Goal: Task Accomplishment & Management: Use online tool/utility

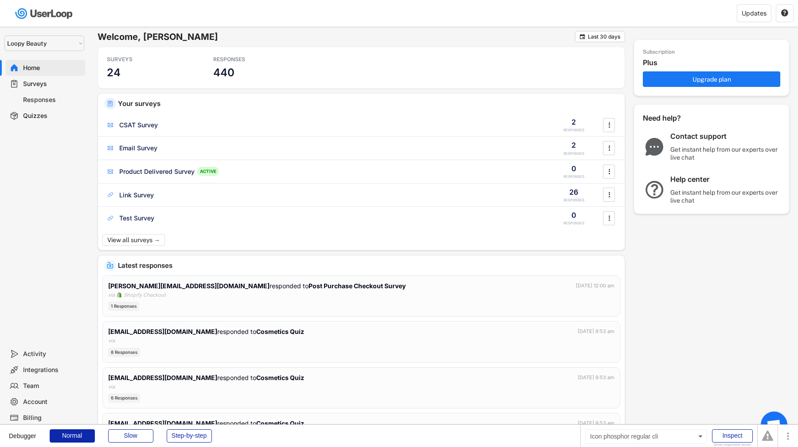
select select ""1348695171700984260__LOOKUP__1621425969652x687239840058835000""
click at [48, 119] on div "Quizzes" at bounding box center [52, 116] width 58 height 8
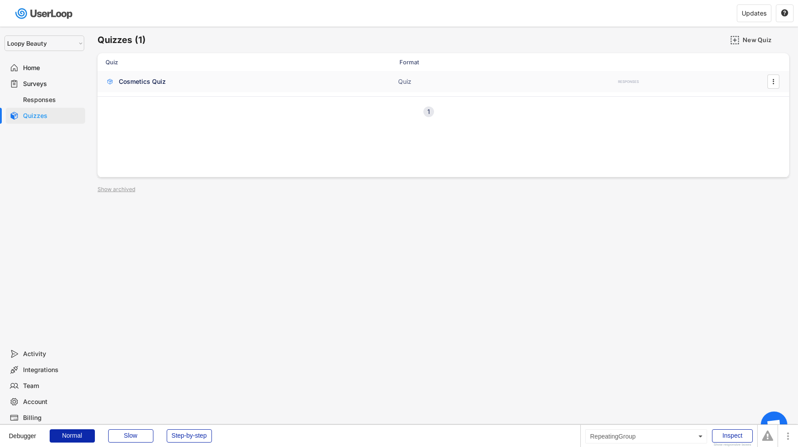
click at [187, 89] on div "Cosmetics Quiz Quiz RESPONSES " at bounding box center [442, 81] width 691 height 21
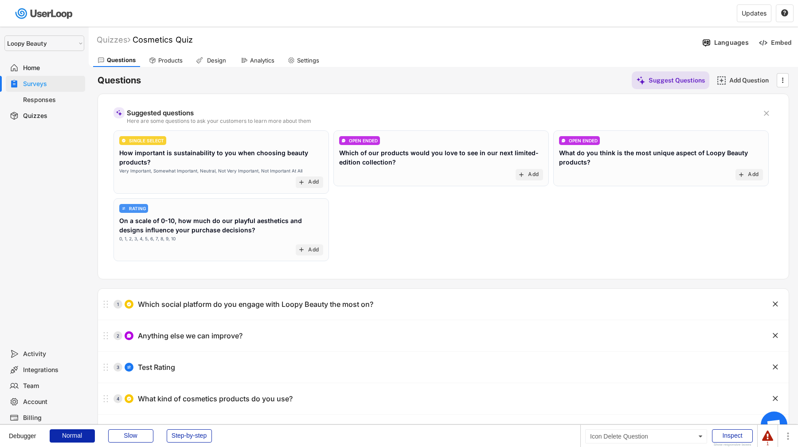
click at [768, 111] on text "" at bounding box center [765, 113] width 5 height 9
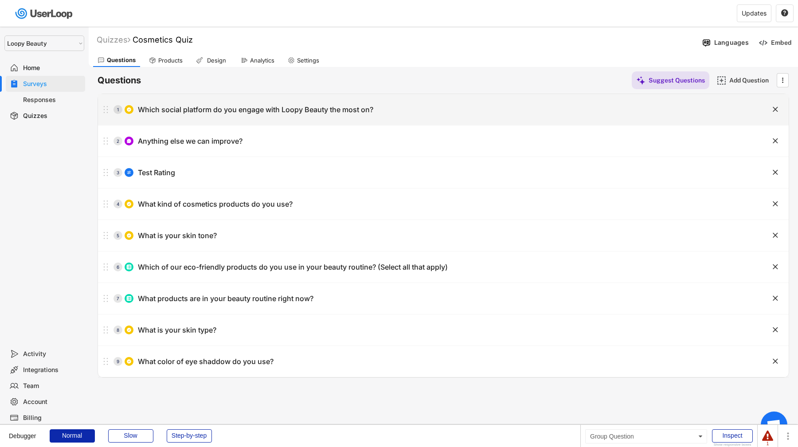
click at [535, 112] on div "1 Which social platform do you engage with Loopy Beauty the most on?" at bounding box center [421, 110] width 646 height 18
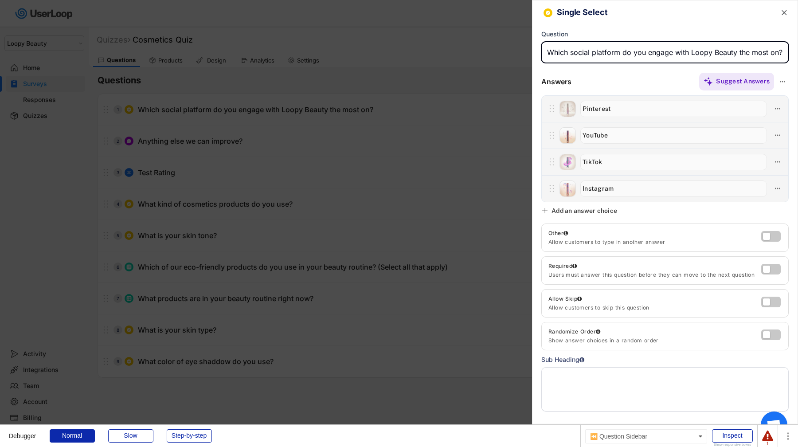
click at [520, 143] on div at bounding box center [399, 223] width 798 height 447
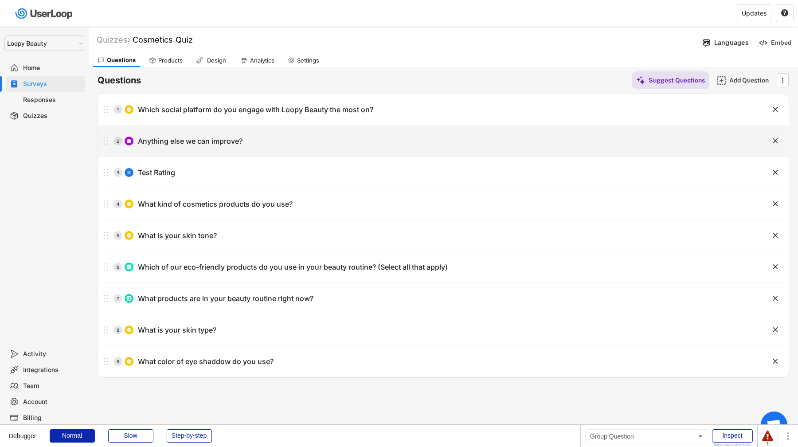
click at [289, 145] on div "2 Anything else we can improve?" at bounding box center [421, 141] width 646 height 18
type input "Anything else we can improve?"
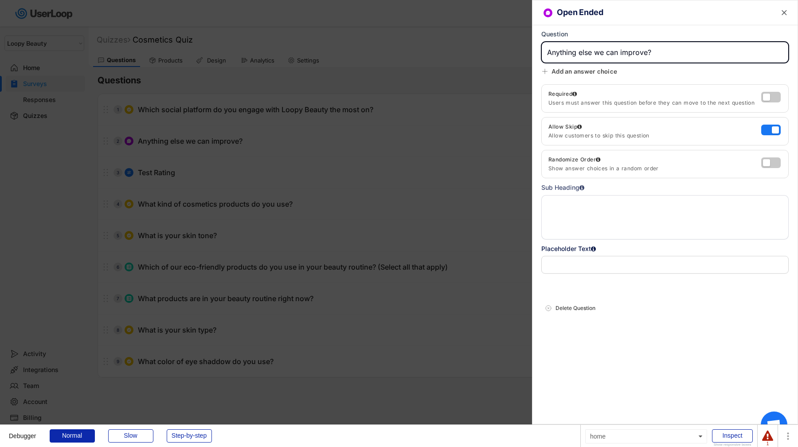
click at [288, 144] on div at bounding box center [399, 223] width 798 height 447
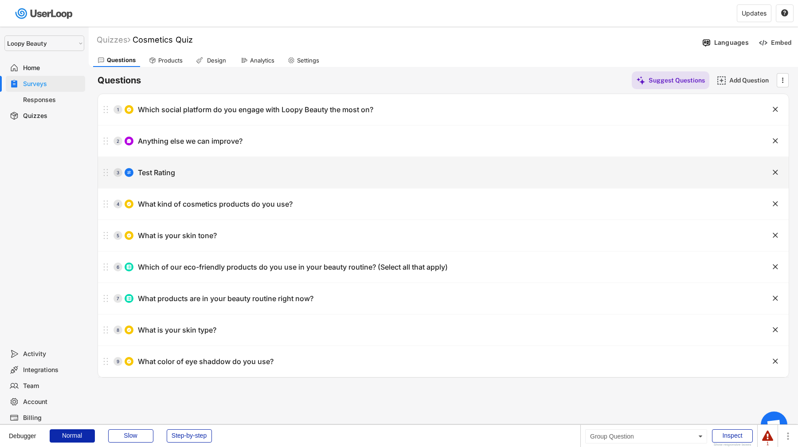
click at [272, 170] on div "3 Test Rating" at bounding box center [421, 172] width 646 height 18
type input "Test Rating"
select select ""1_5""
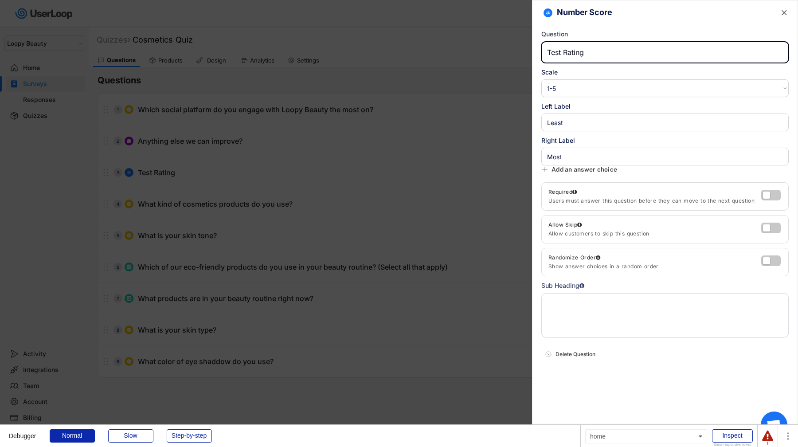
click at [272, 169] on div at bounding box center [399, 223] width 798 height 447
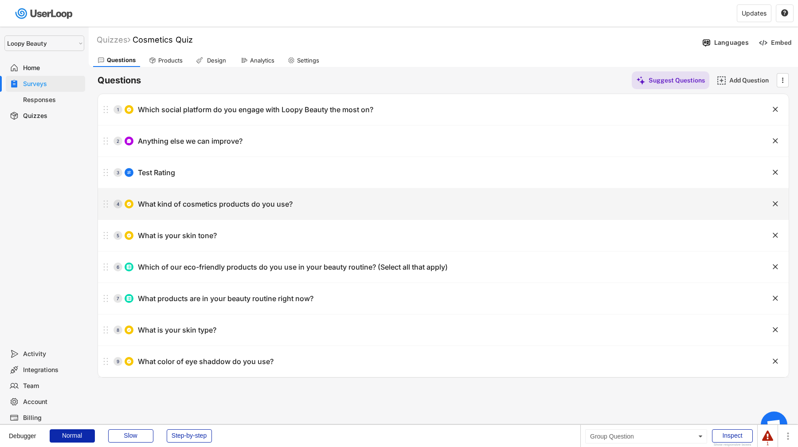
click at [272, 211] on div "4 What kind of cosmetics products do you use?" at bounding box center [421, 204] width 646 height 18
type input "What kind of cosmetics products do you use?"
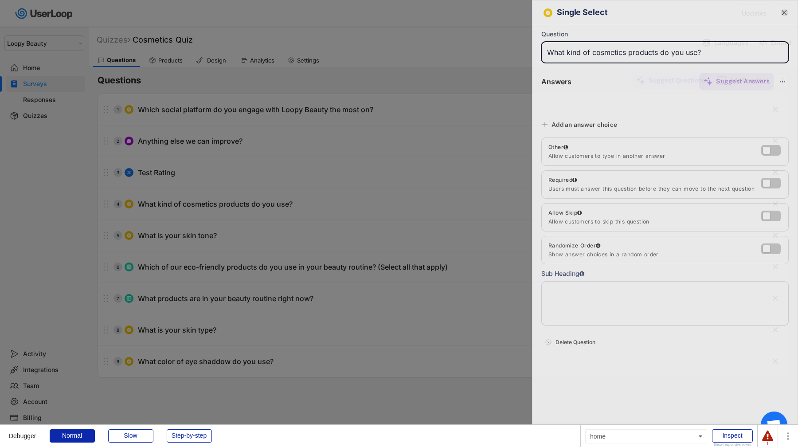
type input "Highlighter"
type input "Bold makeup items"
type input "Skincare essentials"
type input "Lip gloss"
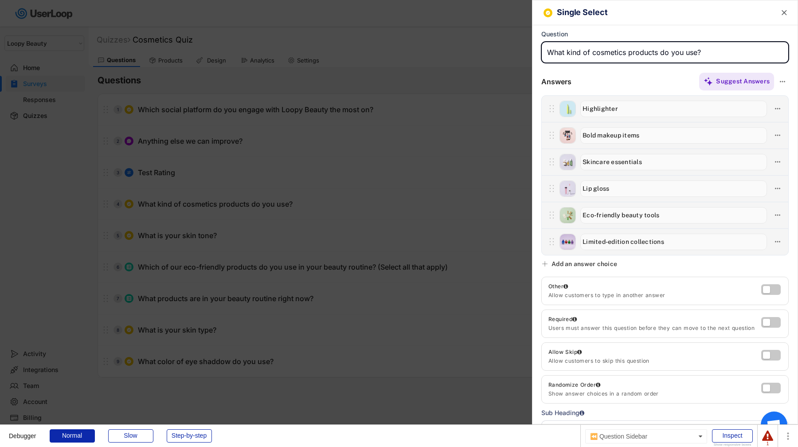
click at [441, 292] on div at bounding box center [399, 223] width 798 height 447
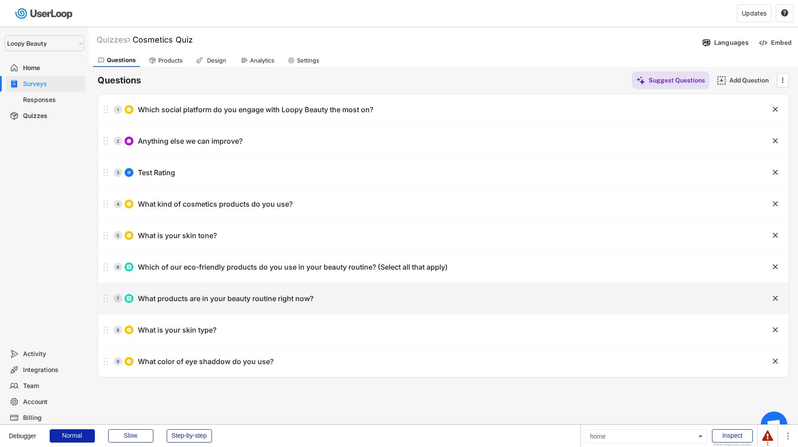
click at [433, 283] on div "7 What products are in your beauty routine right now? " at bounding box center [443, 298] width 690 height 31
type input "What products are in your beauty routine right now?"
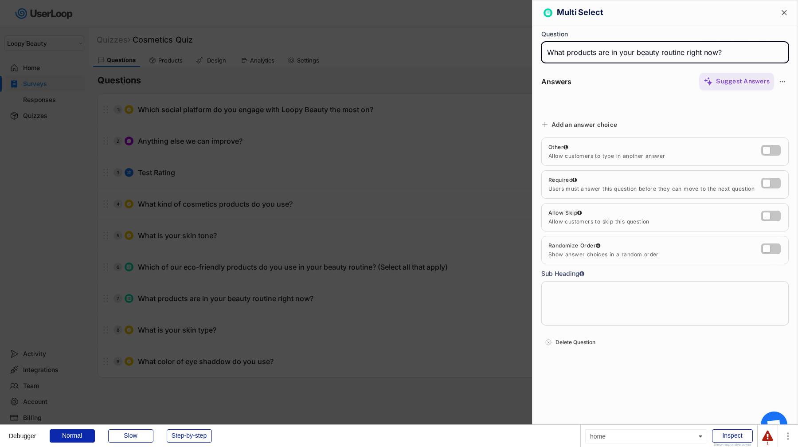
type input "Skincare products"
type input "Lip gloss"
type input "Highlighter"
type input "Makeup brushes"
type input "Foundation"
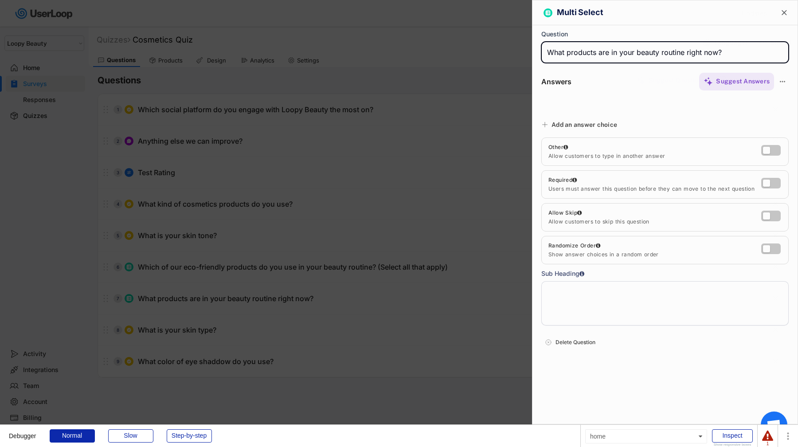
type input "Eye shadow"
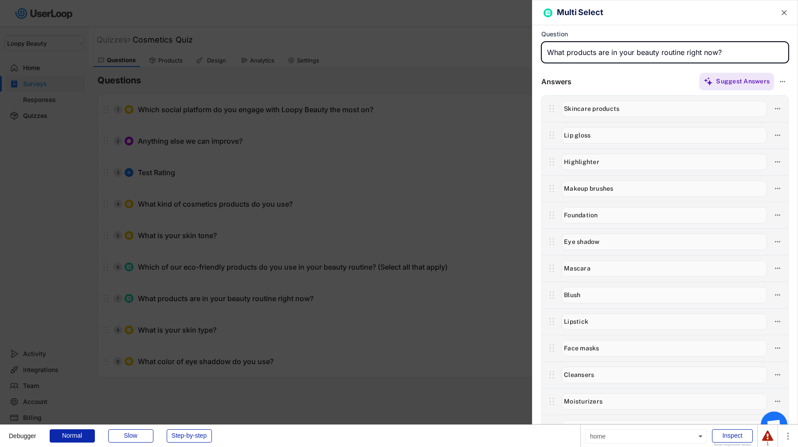
click at [500, 122] on div at bounding box center [399, 223] width 798 height 447
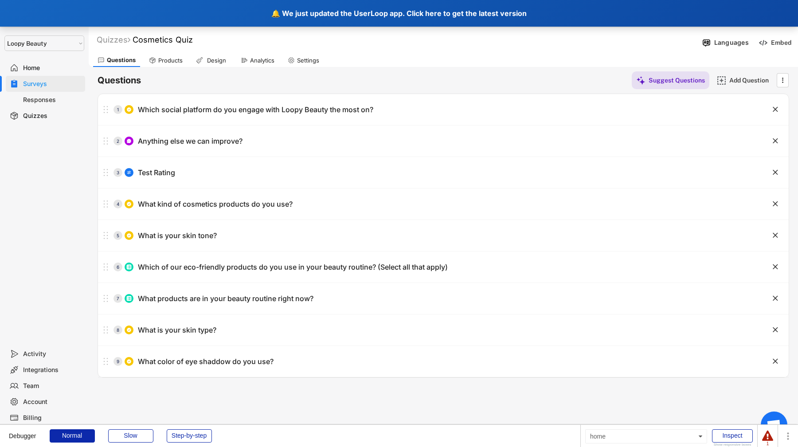
click at [212, 14] on div "🔔 We just updated the UserLoop app. Click here to get the latest version" at bounding box center [399, 13] width 798 height 27
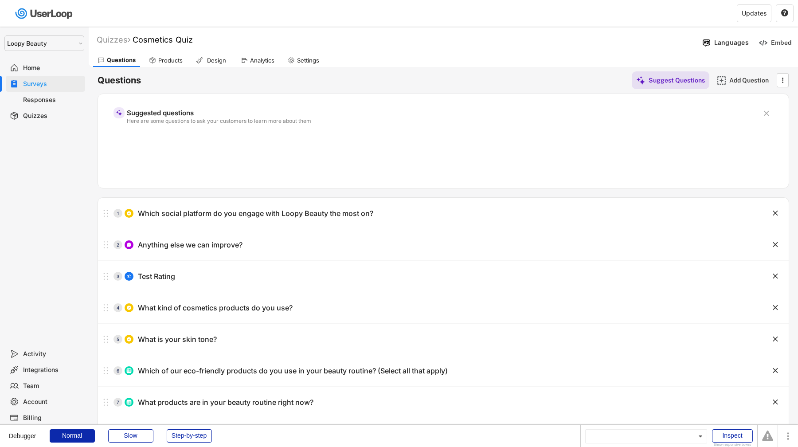
select select ""1348695171700984260__LOOKUP__1621425969652x687239840058835000""
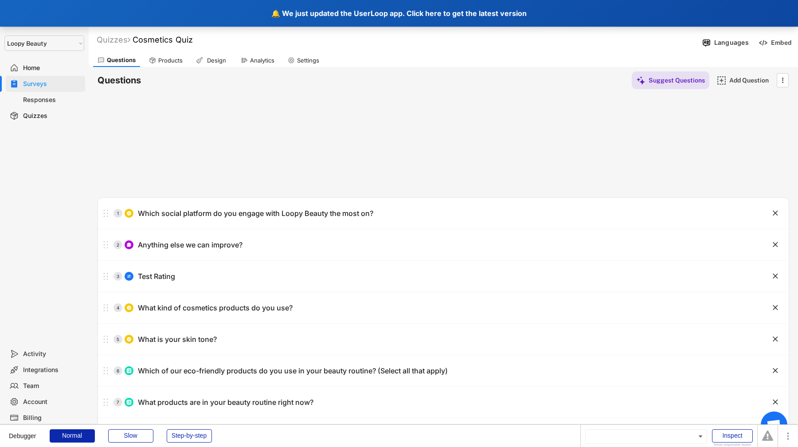
click at [199, 12] on div "🔔 We just updated the UserLoop app. Click here to get the latest version" at bounding box center [399, 13] width 798 height 27
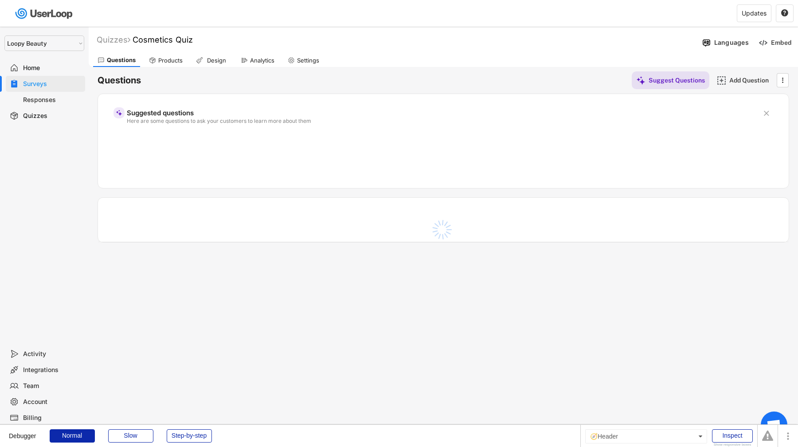
select select ""1348695171700984260__LOOKUP__1621425969652x687239840058835000""
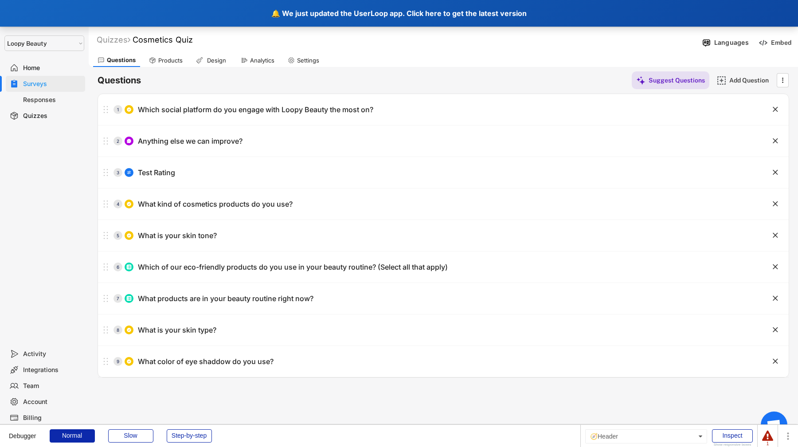
click at [150, 14] on div "🔔 We just updated the UserLoop app. Click here to get the latest version" at bounding box center [399, 13] width 798 height 27
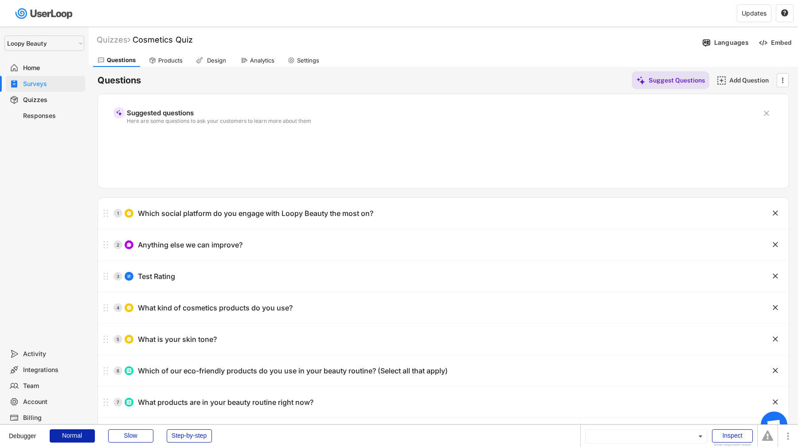
select select ""1348695171700984260__LOOKUP__1621425969652x687239840058835000""
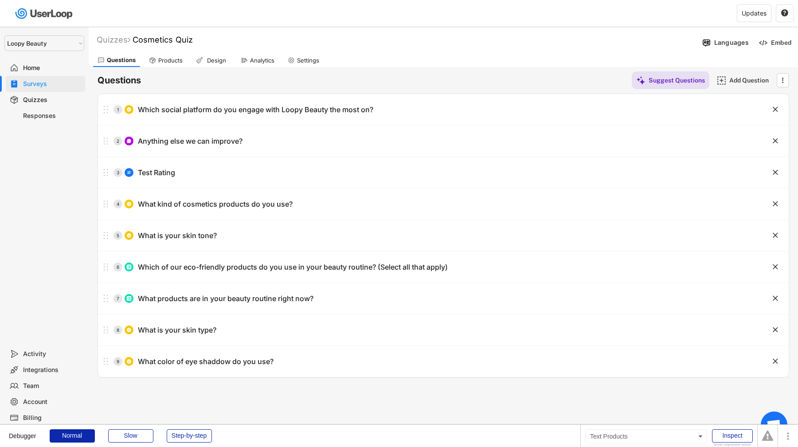
click at [177, 61] on div "Products" at bounding box center [170, 61] width 24 height 8
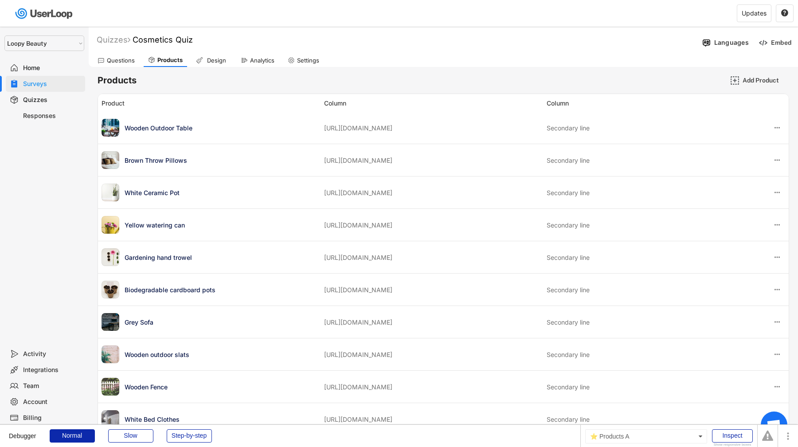
click at [138, 62] on div "Questions Products Design Analytics Settings" at bounding box center [443, 59] width 709 height 16
click at [128, 61] on div "Questions" at bounding box center [121, 61] width 28 height 8
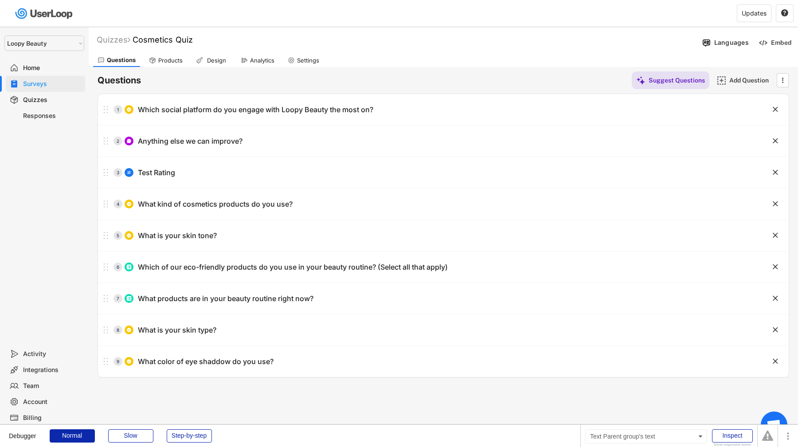
click at [54, 98] on div "Quizzes" at bounding box center [52, 100] width 58 height 8
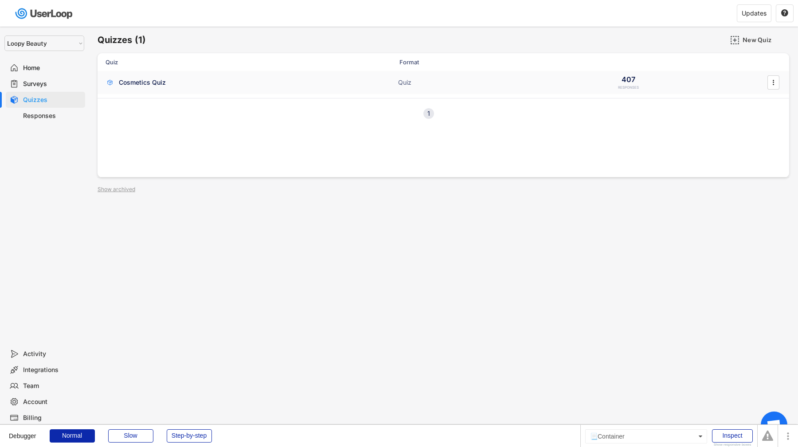
click at [153, 90] on div "Cosmetics Quiz Quiz 407 RESPONSES " at bounding box center [442, 82] width 691 height 23
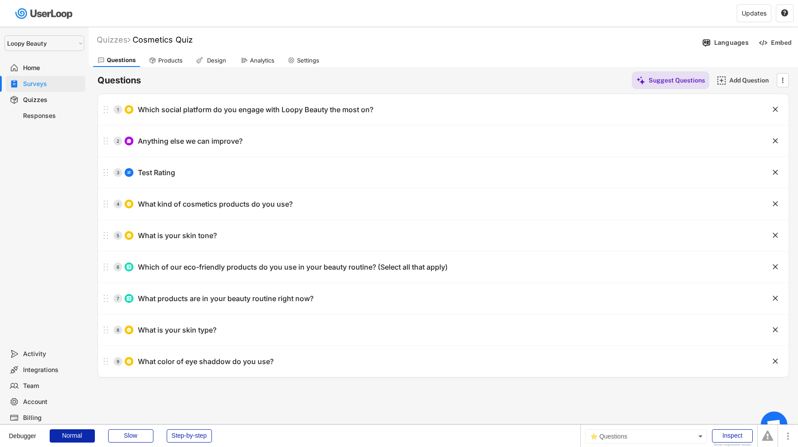
click at [164, 68] on div "Questions Suggest Questions Add Question  Suggested questions Here are some qu…" at bounding box center [442, 222] width 691 height 311
click at [164, 65] on div "Products" at bounding box center [165, 60] width 43 height 13
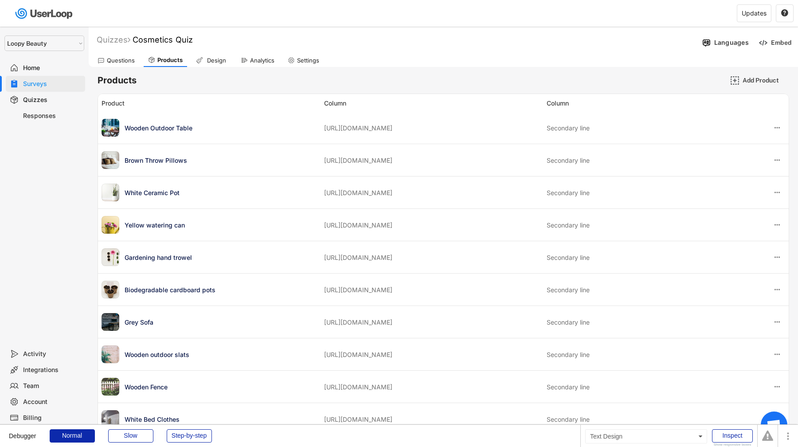
click at [216, 59] on div "Design" at bounding box center [216, 61] width 22 height 8
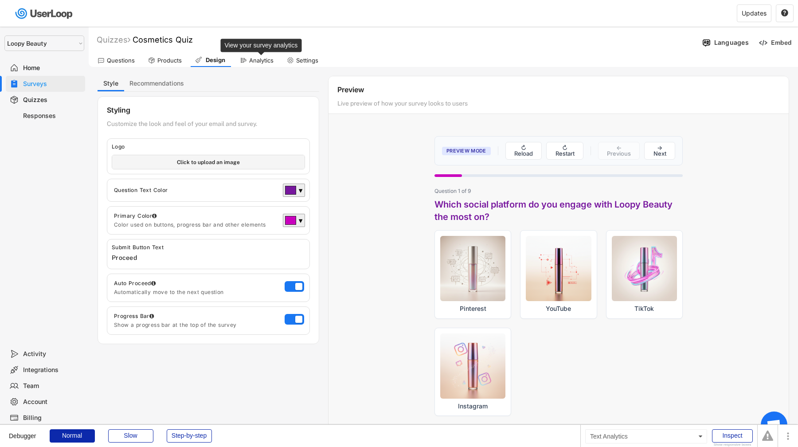
click at [255, 61] on div "Analytics" at bounding box center [261, 61] width 24 height 8
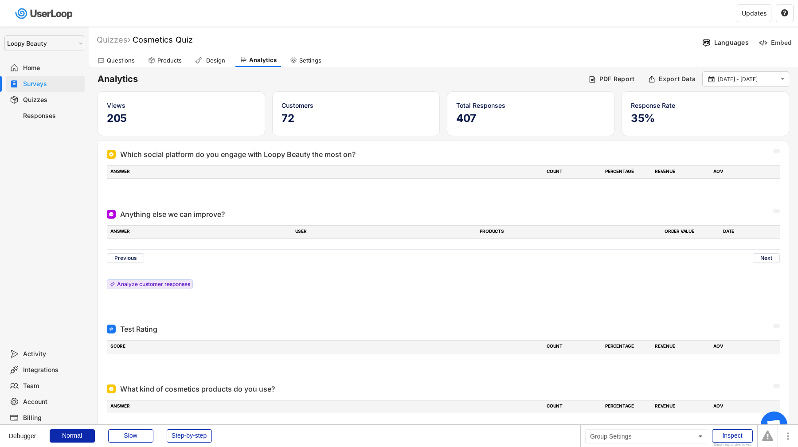
click at [315, 62] on div "Settings" at bounding box center [310, 61] width 22 height 8
select select ""monthly""
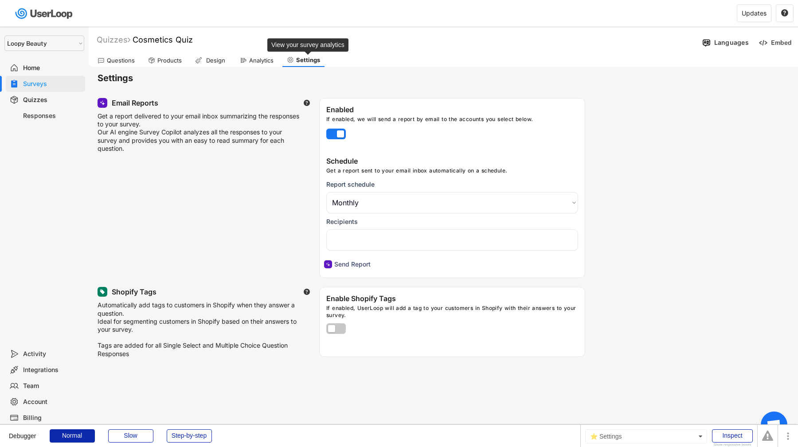
select select "1348695171700984260__LOOKUP__1621425946483x437467764361997950"
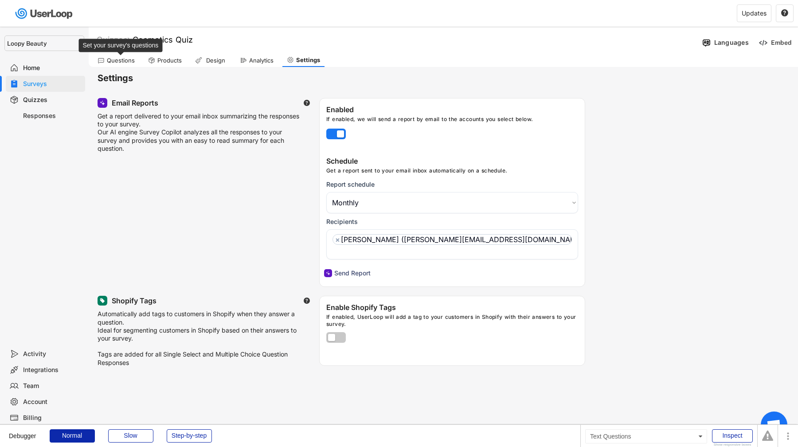
click at [125, 62] on div "Questions" at bounding box center [121, 61] width 28 height 8
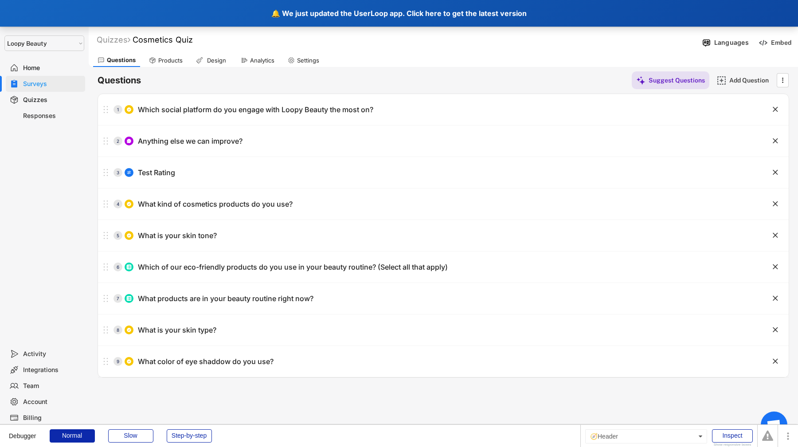
click at [167, 11] on div "🔔 We just updated the UserLoop app. Click here to get the latest version" at bounding box center [399, 13] width 798 height 27
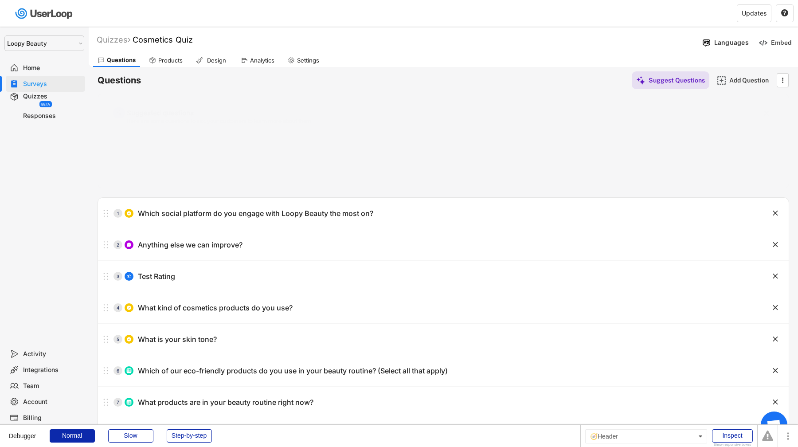
select select ""1348695171700984260__LOOKUP__1621425969652x687239840058835000""
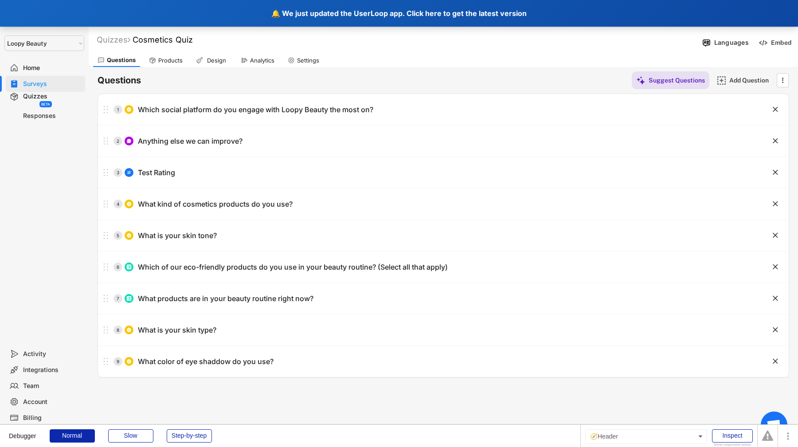
click at [183, 11] on div "🔔 We just updated the UserLoop app. Click here to get the latest version" at bounding box center [399, 13] width 798 height 27
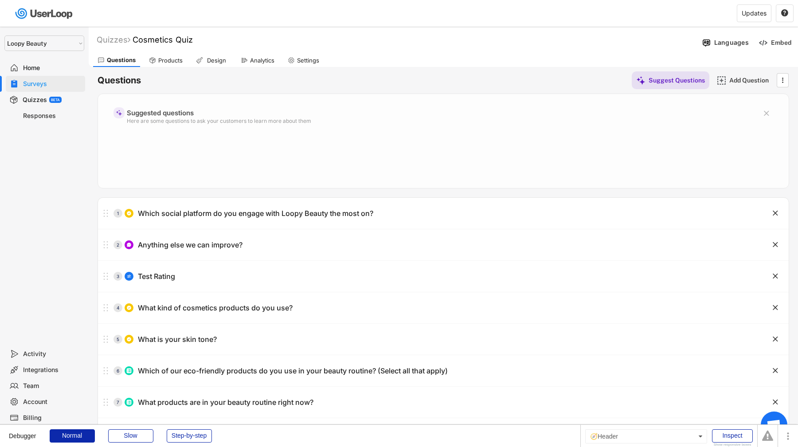
select select ""1348695171700984260__LOOKUP__1621425969652x687239840058835000""
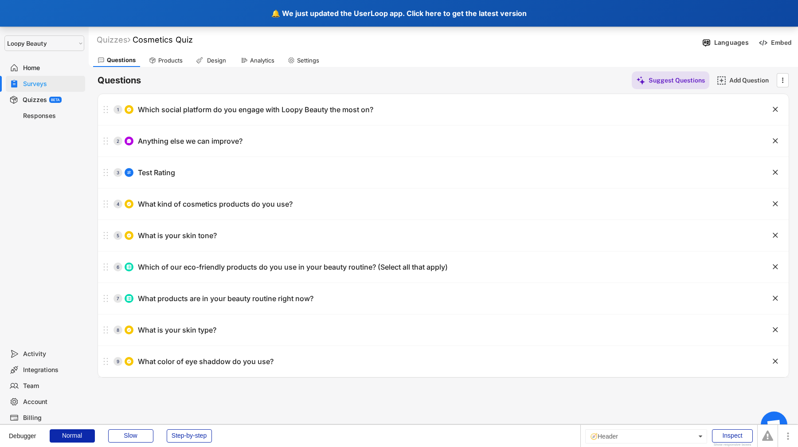
click at [156, 10] on div "🔔 We just updated the UserLoop app. Click here to get the latest version" at bounding box center [399, 13] width 798 height 27
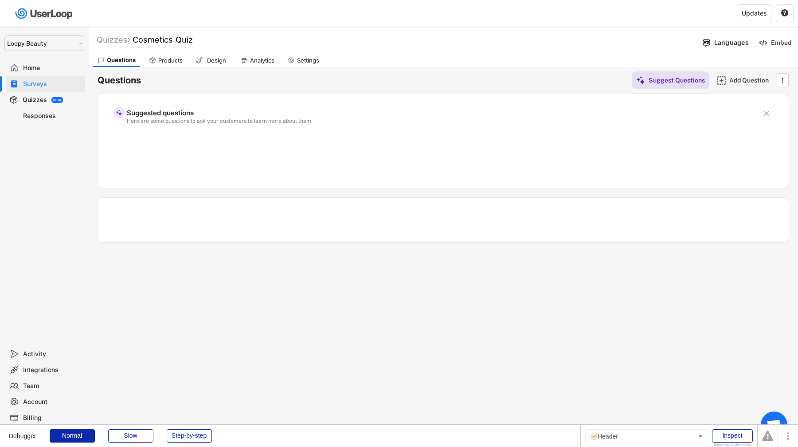
select select ""1348695171700984260__LOOKUP__1621425969652x687239840058835000""
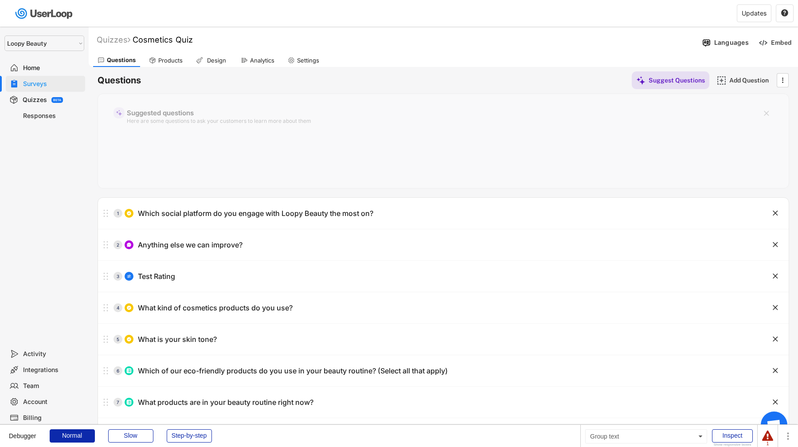
click at [70, 100] on div "Quizzes BETA" at bounding box center [45, 100] width 79 height 16
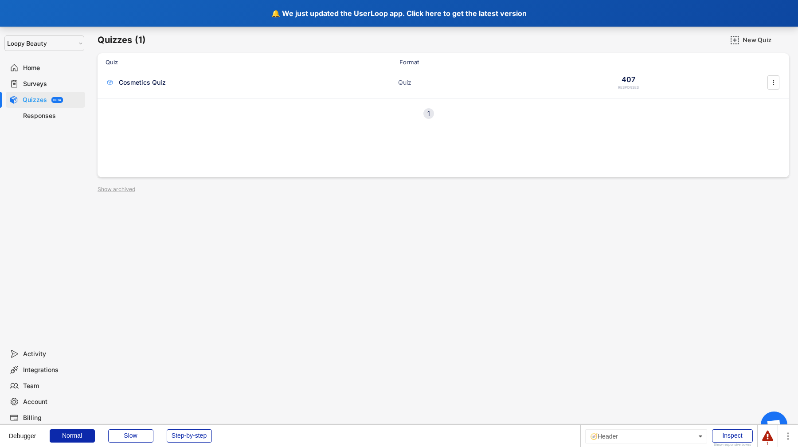
click at [188, 14] on div "🔔 We just updated the UserLoop app. Click here to get the latest version" at bounding box center [399, 13] width 798 height 27
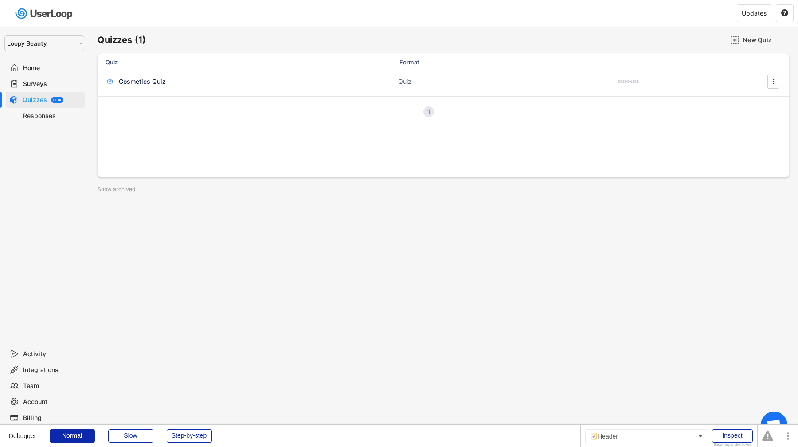
select select ""1348695171700984260__LOOKUP__1621425969652x687239840058835000""
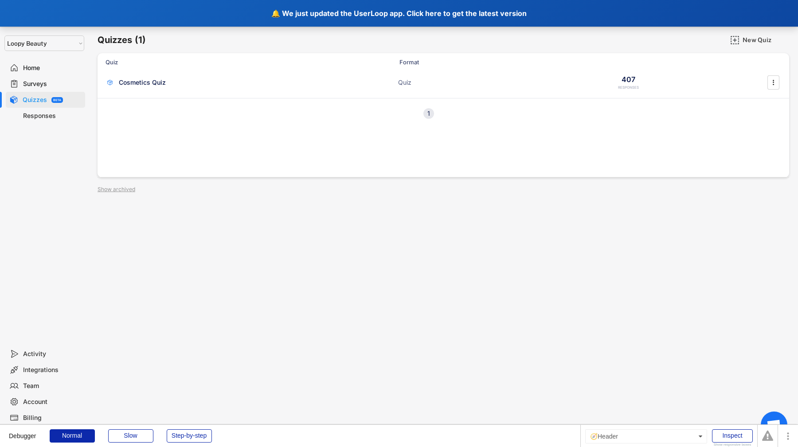
click at [163, 15] on div "🔔 We just updated the UserLoop app. Click here to get the latest version" at bounding box center [399, 13] width 798 height 27
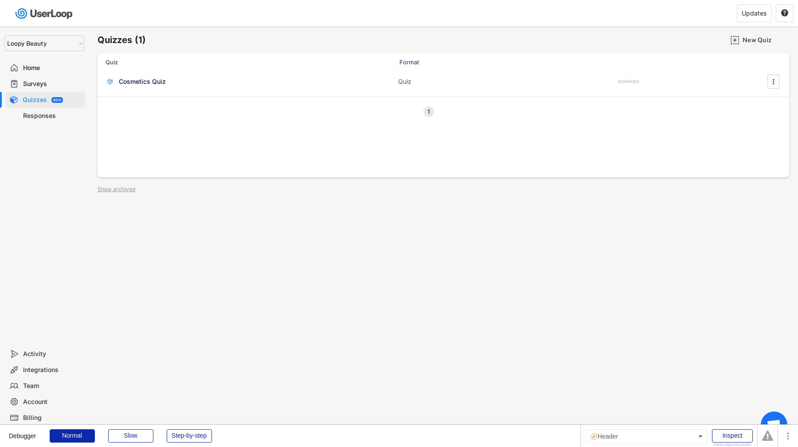
select select ""1348695171700984260__LOOKUP__1621425969652x687239840058835000""
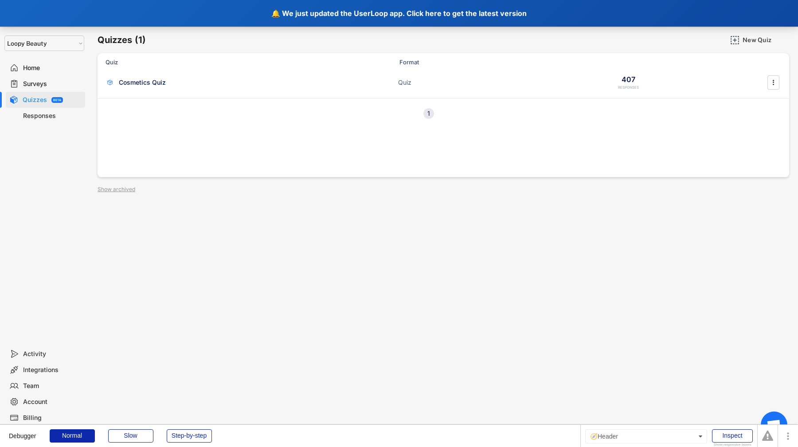
click at [160, 11] on div "🔔 We just updated the UserLoop app. Click here to get the latest version" at bounding box center [399, 13] width 798 height 27
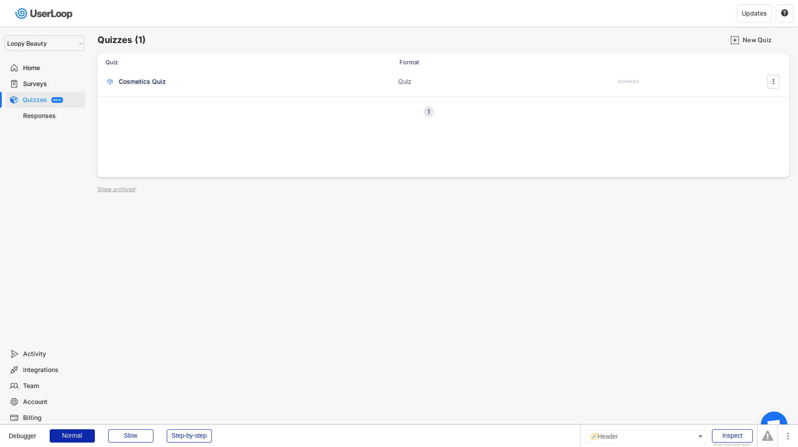
select select ""1348695171700984260__LOOKUP__1621425969652x687239840058835000""
click at [202, 92] on div "Cosmetics Quiz Quiz 407 RESPONSES " at bounding box center [442, 82] width 691 height 23
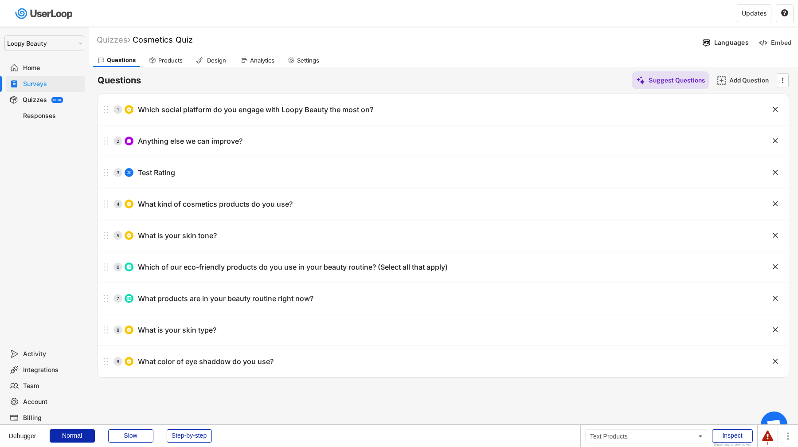
click at [171, 62] on div "Products" at bounding box center [170, 61] width 24 height 8
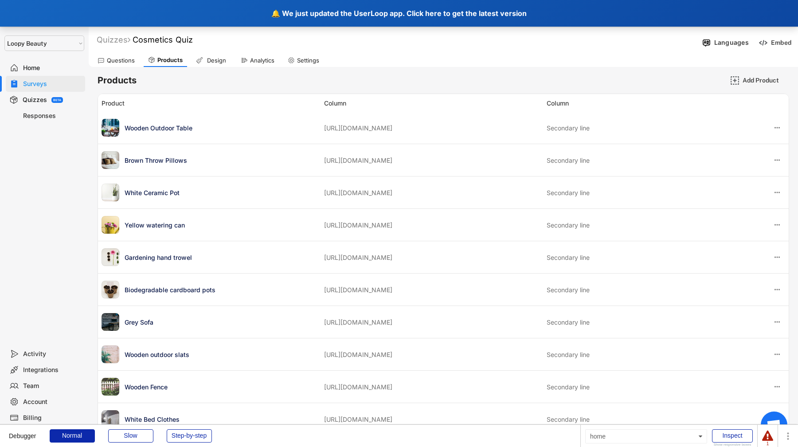
click at [193, 7] on div "🔔 We just updated the UserLoop app. Click here to get the latest version" at bounding box center [399, 13] width 798 height 27
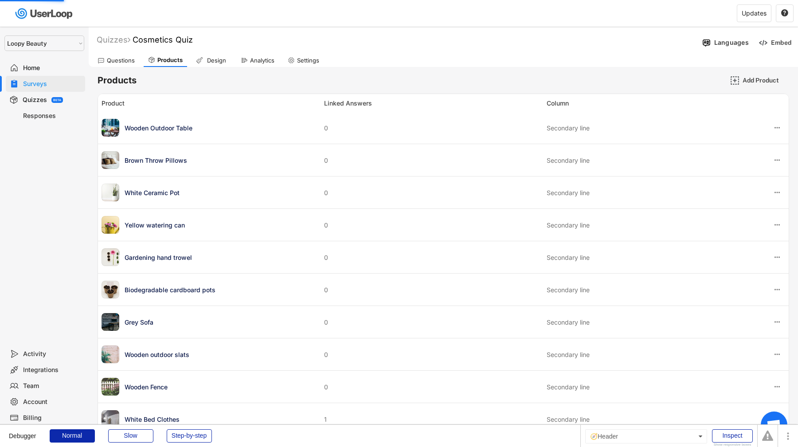
select select ""1348695171700984260__LOOKUP__1621425969652x687239840058835000""
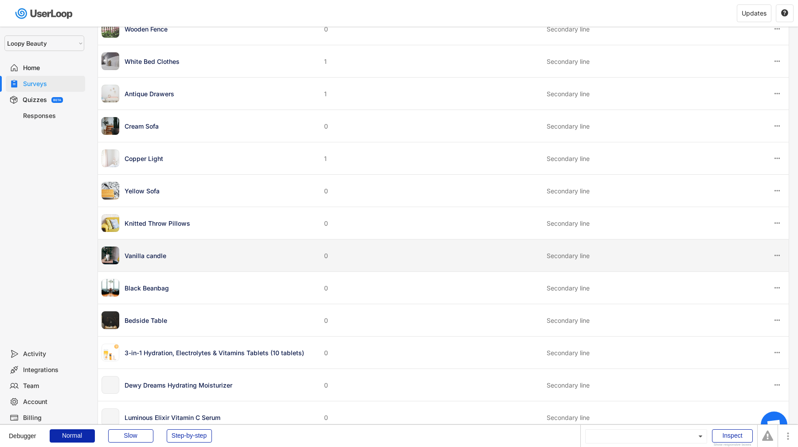
scroll to position [575, 0]
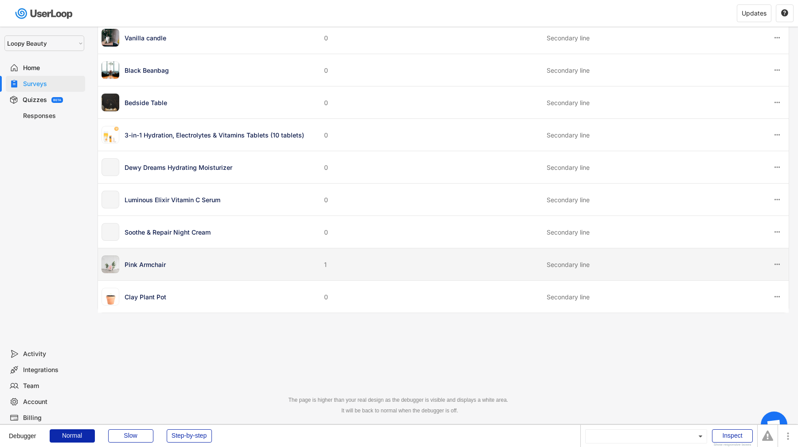
click at [341, 272] on div "Pink Armchair 1 Secondary line" at bounding box center [443, 264] width 690 height 32
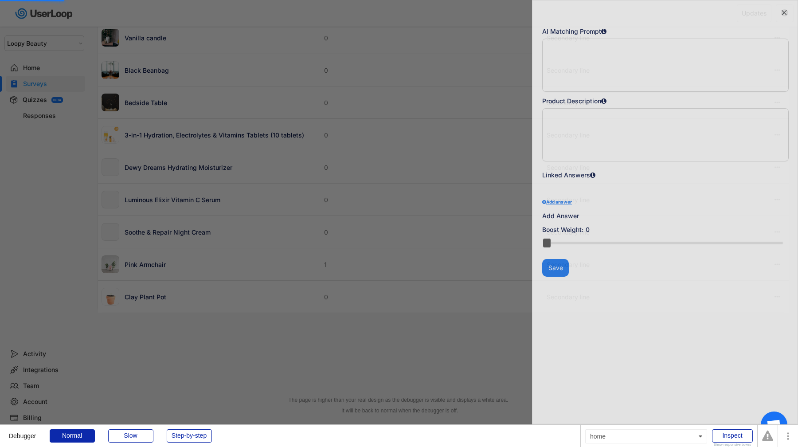
type textarea "Stylish pink armchair"
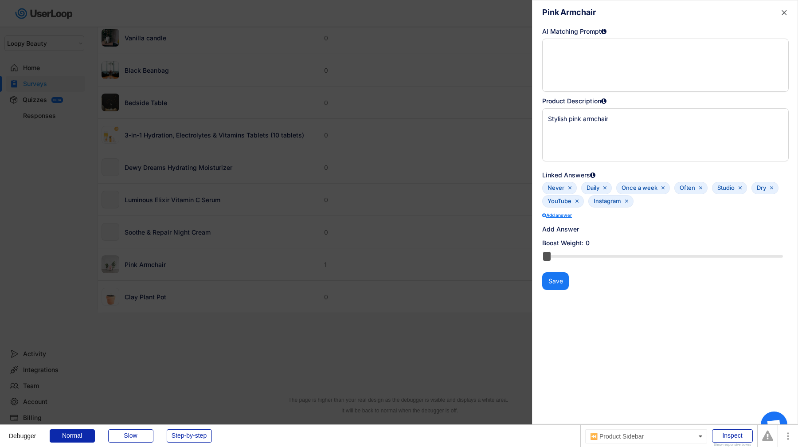
click at [389, 170] on div at bounding box center [399, 223] width 798 height 447
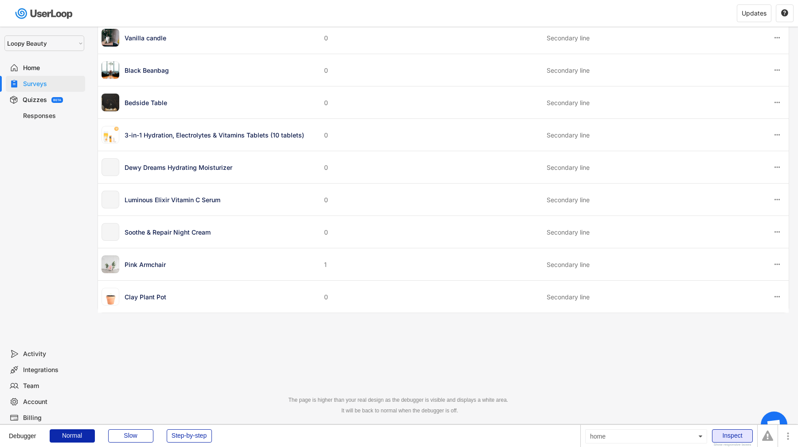
click at [732, 434] on div "Inspect" at bounding box center [732, 435] width 41 height 13
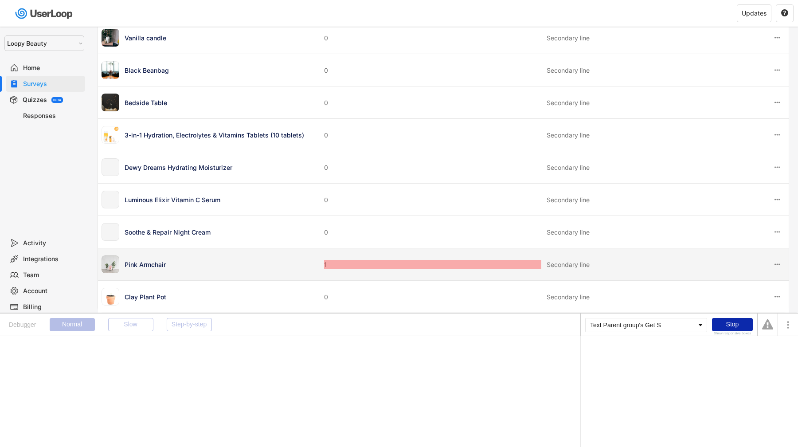
click at [327, 263] on div "1" at bounding box center [432, 264] width 217 height 9
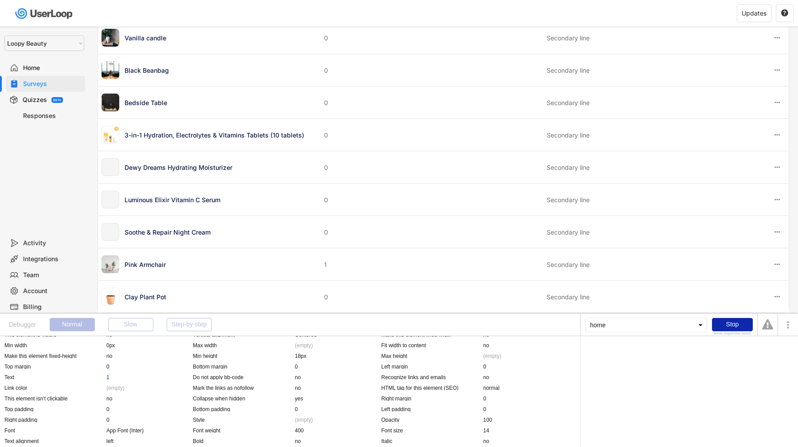
scroll to position [16, 0]
click at [107, 379] on div "1" at bounding box center [107, 378] width 3 height 7
click at [732, 353] on div ":first item" at bounding box center [733, 351] width 22 height 5
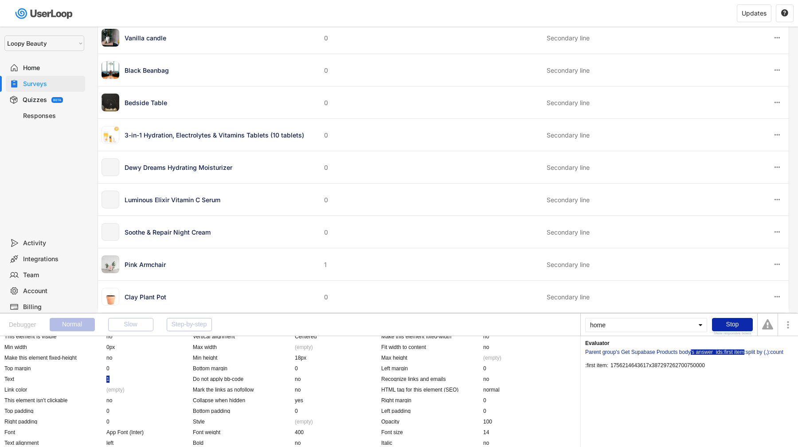
click at [717, 353] on div "'s answer_ids" at bounding box center [706, 351] width 32 height 5
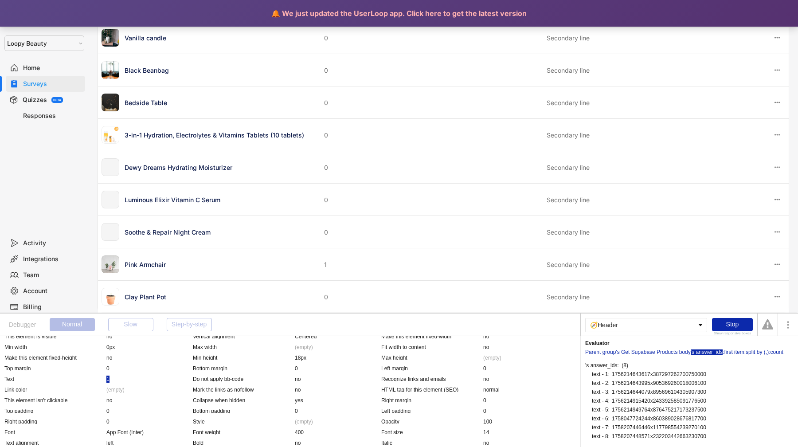
click at [171, 11] on div "🔔 We just updated the UserLoop app. Click here to get the latest version" at bounding box center [399, 13] width 798 height 27
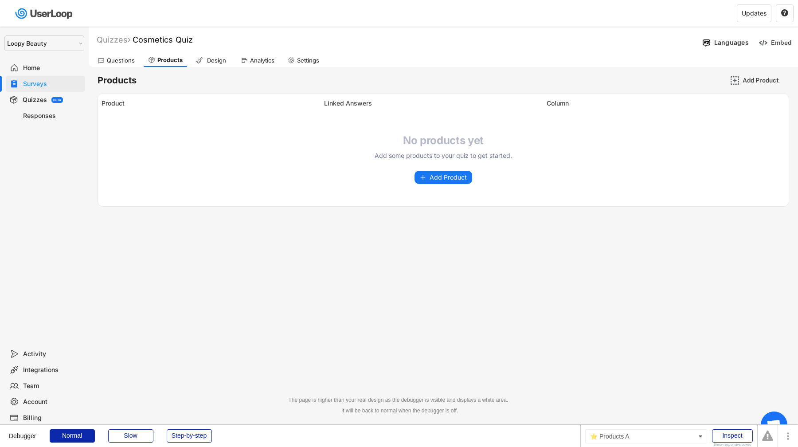
select select ""1348695171700984260__LOOKUP__1621425969652x687239840058835000""
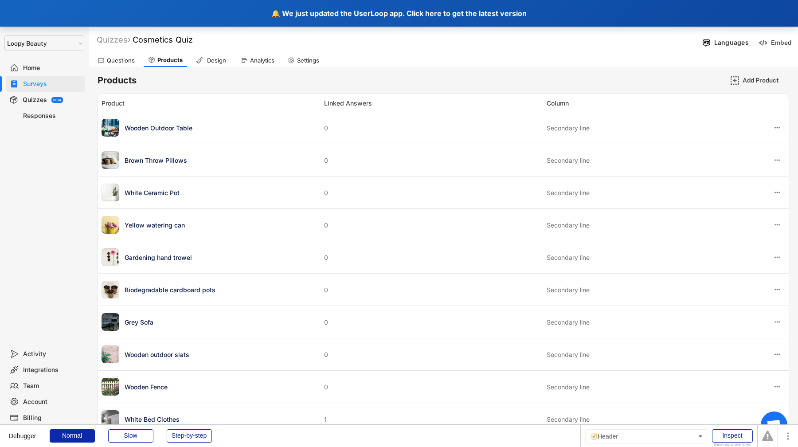
click at [181, 16] on div "🔔 We just updated the UserLoop app. Click here to get the latest version" at bounding box center [399, 13] width 798 height 27
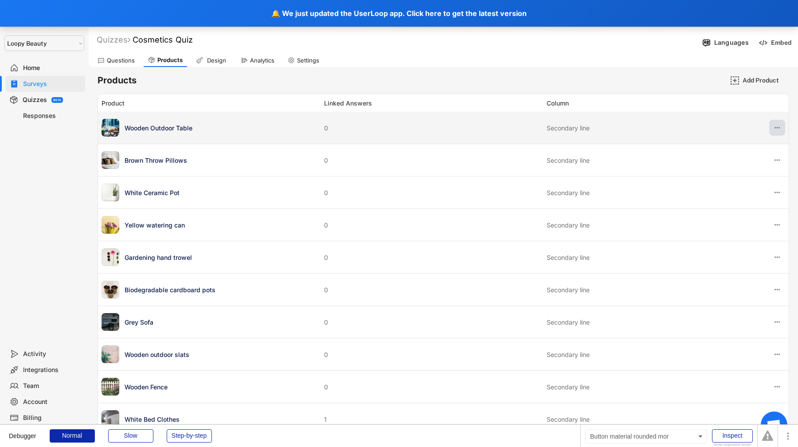
click at [777, 132] on button at bounding box center [777, 128] width 16 height 16
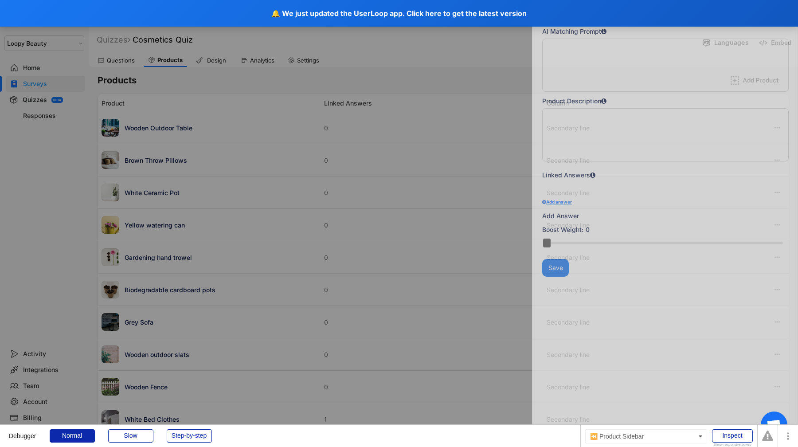
type textarea "Chic wooden outdoor garden table"
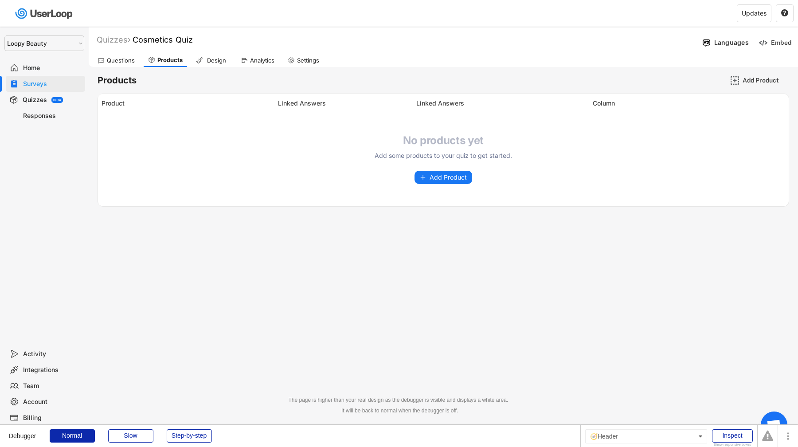
select select ""1348695171700984260__LOOKUP__1621425969652x687239840058835000""
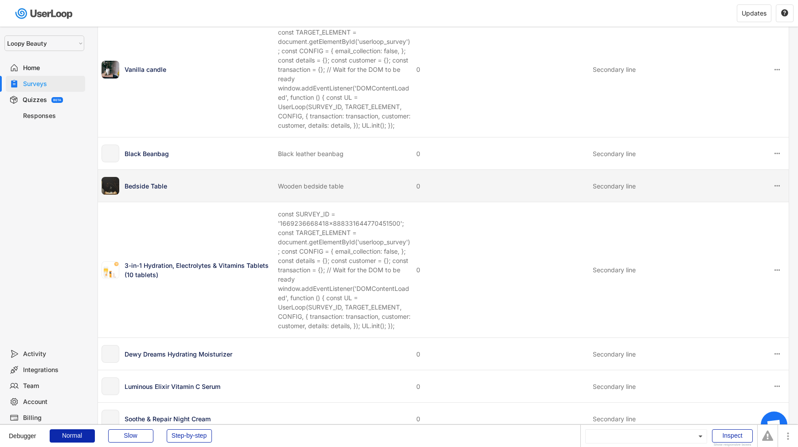
scroll to position [609, 0]
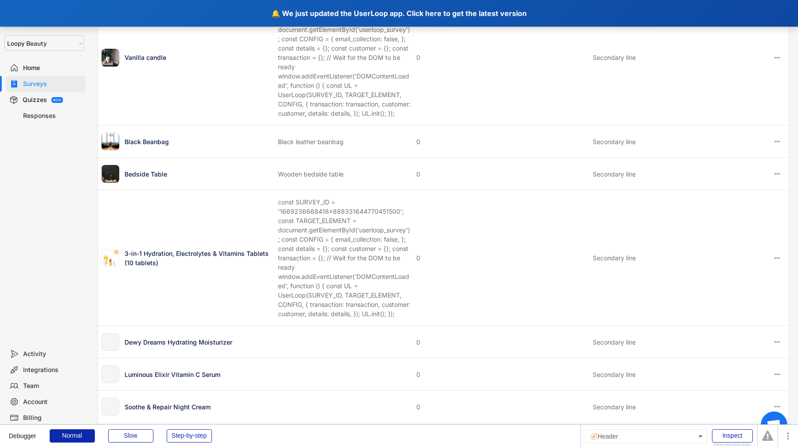
click at [195, 15] on div "🔔 We just updated the UserLoop app. Click here to get the latest version" at bounding box center [399, 13] width 798 height 27
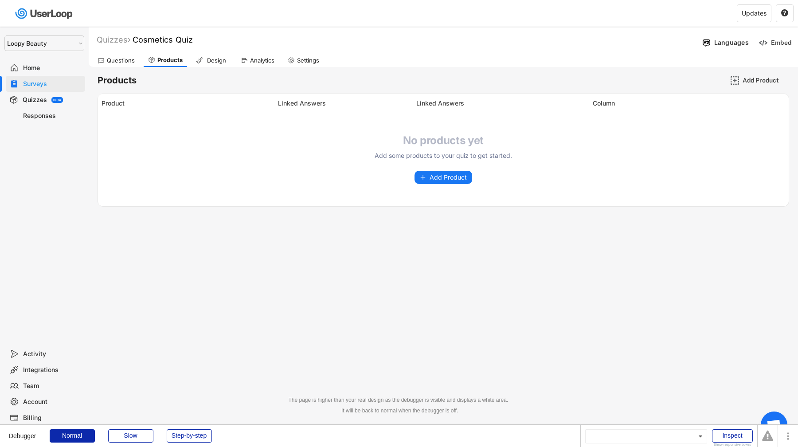
select select ""1348695171700984260__LOOKUP__1621425969652x687239840058835000""
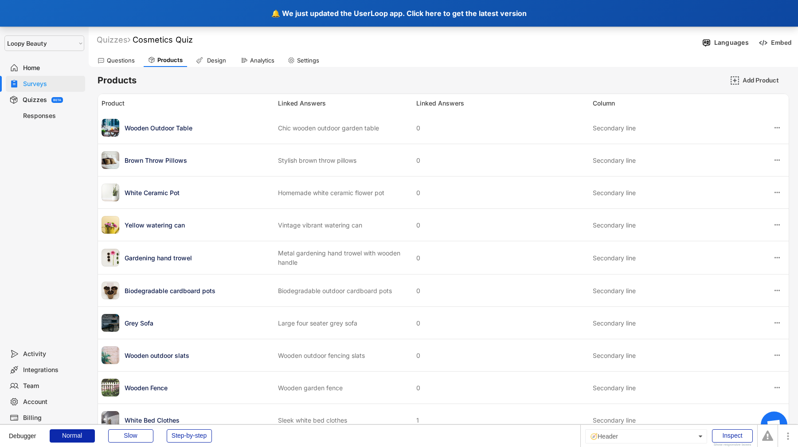
click at [156, 13] on div "🔔 We just updated the UserLoop app. Click here to get the latest version" at bounding box center [399, 13] width 798 height 27
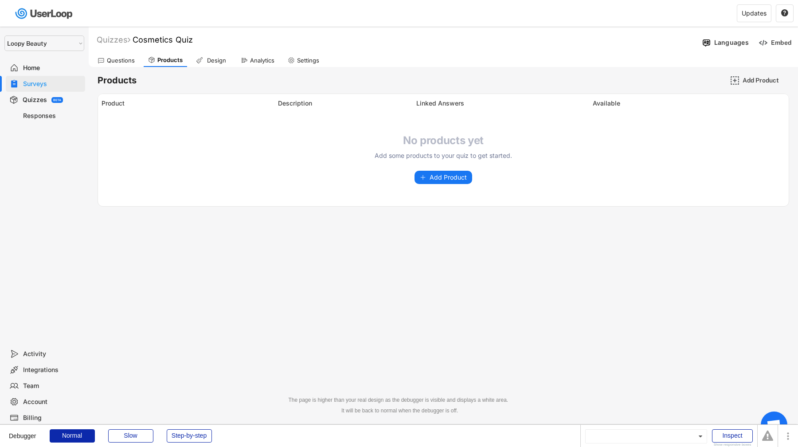
select select ""1348695171700984260__LOOKUP__1621425969652x687239840058835000""
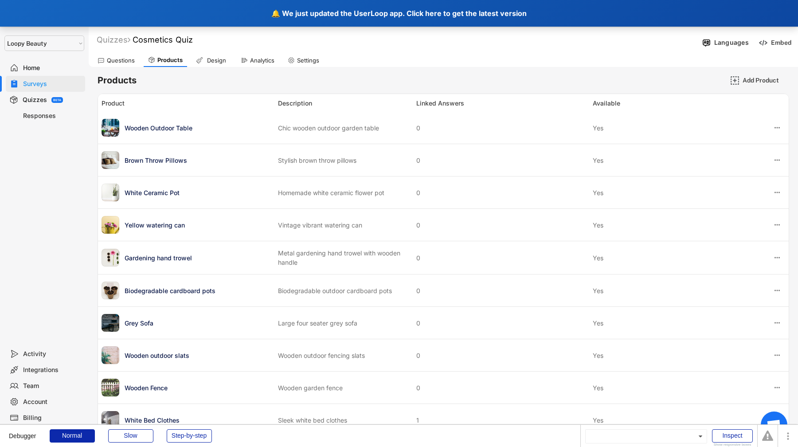
click at [144, 14] on div "🔔 We just updated the UserLoop app. Click here to get the latest version" at bounding box center [399, 13] width 798 height 27
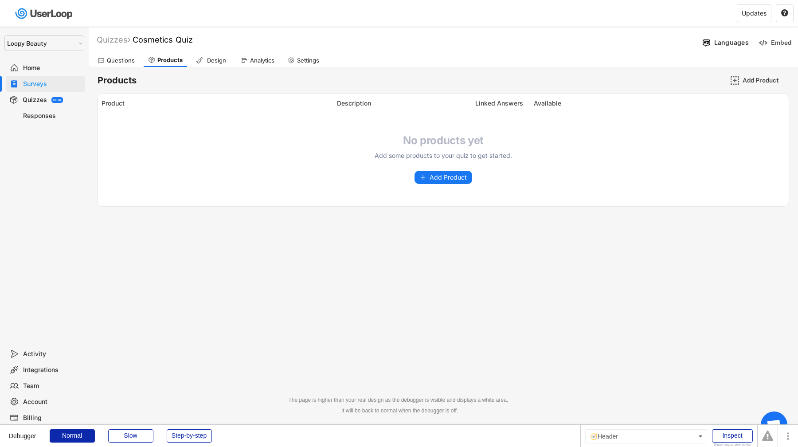
select select ""1348695171700984260__LOOKUP__1621425969652x687239840058835000""
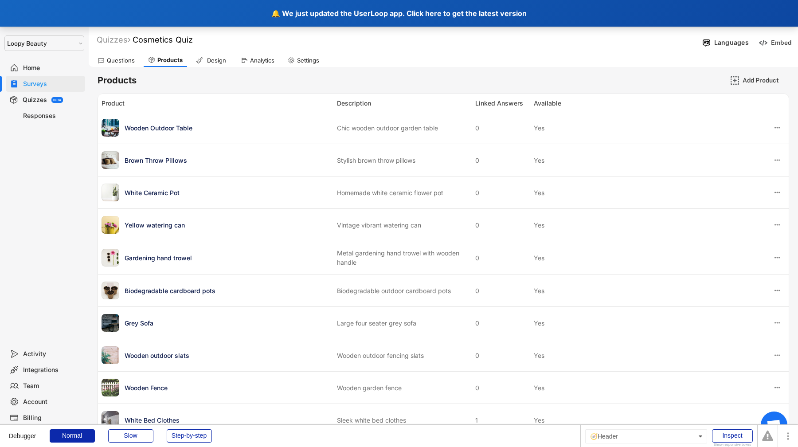
click at [216, 12] on div "🔔 We just updated the UserLoop app. Click here to get the latest version" at bounding box center [399, 13] width 798 height 27
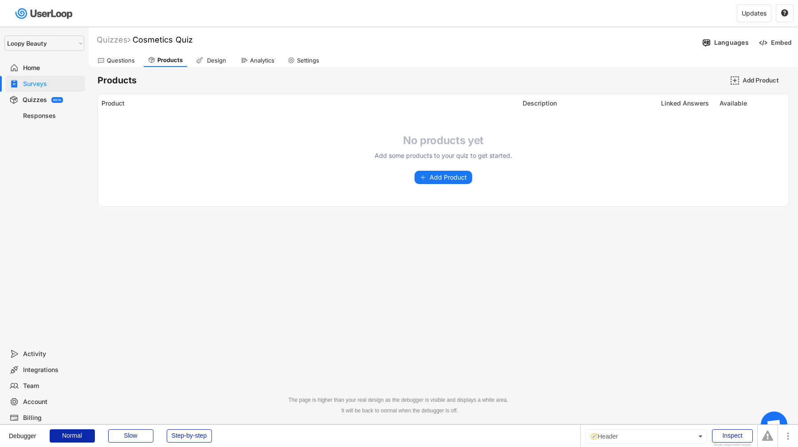
select select ""1348695171700984260__LOOKUP__1621425969652x687239840058835000""
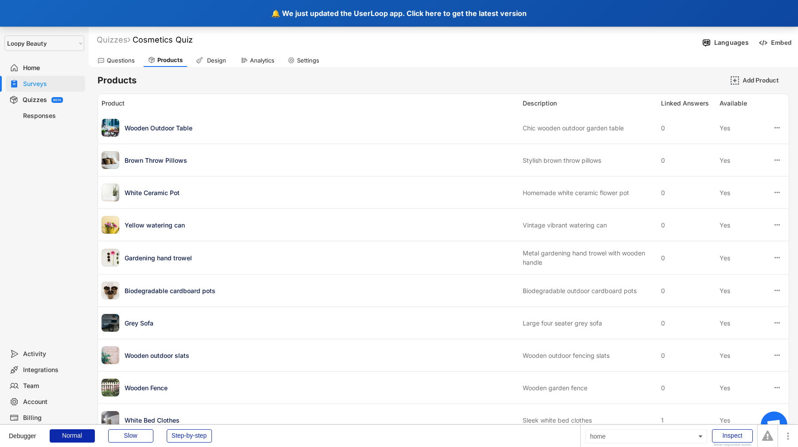
click at [165, 17] on div "🔔 We just updated the UserLoop app. Click here to get the latest version" at bounding box center [399, 13] width 798 height 27
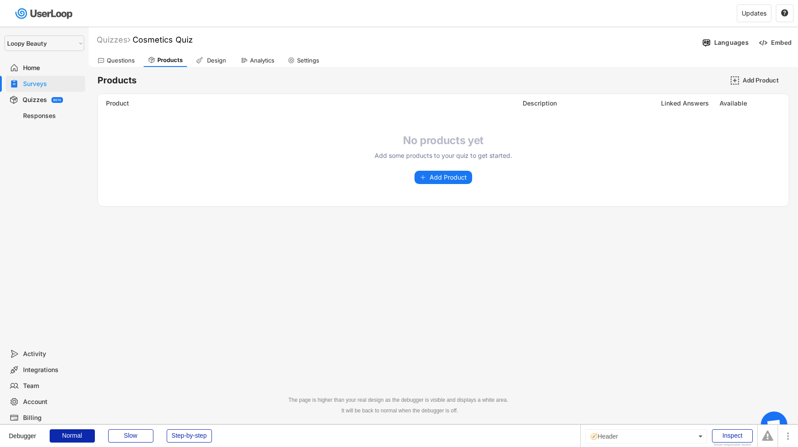
select select ""1348695171700984260__LOOKUP__1621425969652x687239840058835000""
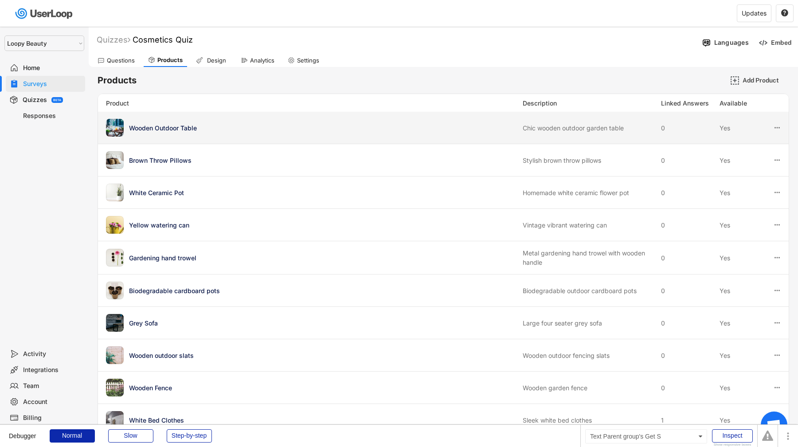
click at [190, 124] on div "Wooden Outdoor Table" at bounding box center [323, 127] width 388 height 9
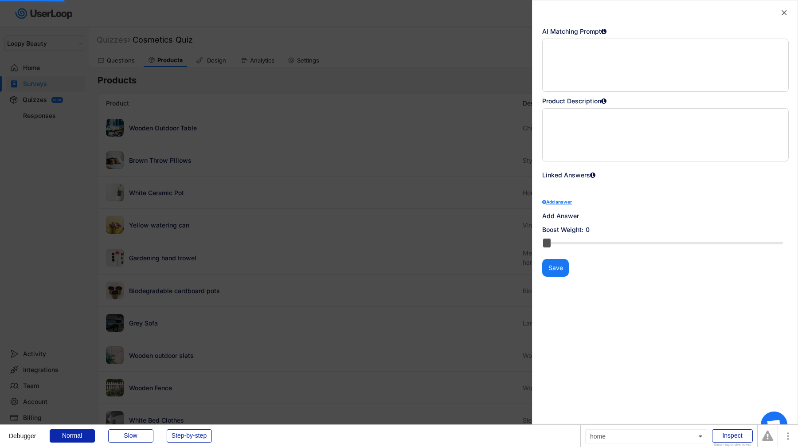
type textarea "Chic wooden outdoor garden table"
drag, startPoint x: 189, startPoint y: 124, endPoint x: 586, endPoint y: 275, distance: 425.4
click at [574, 265] on body "Debugger Normal Slow Step-by-step home Inspect Show responsive boxes Clear erro…" at bounding box center [399, 223] width 798 height 447
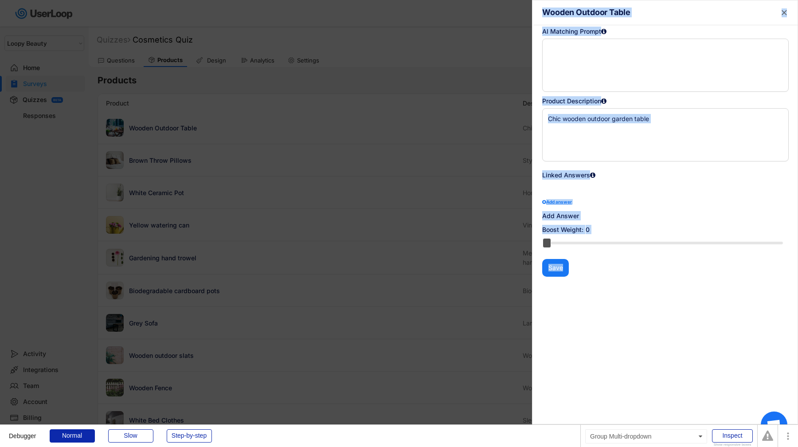
click at [559, 187] on div "" at bounding box center [665, 188] width 246 height 13
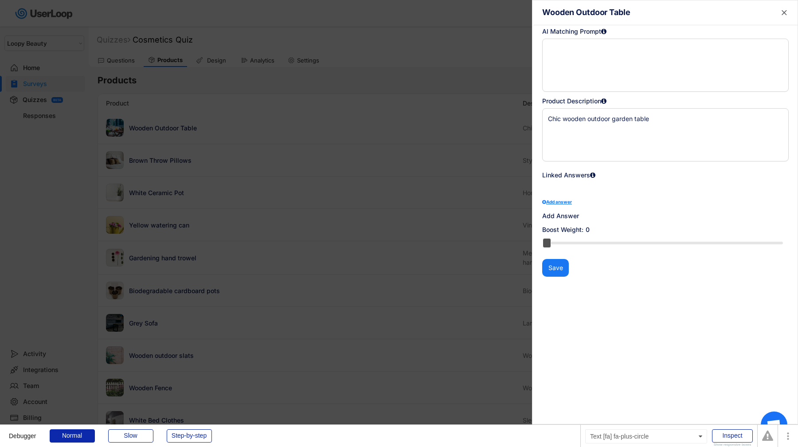
click at [559, 200] on div "Add answer" at bounding box center [665, 201] width 246 height 4
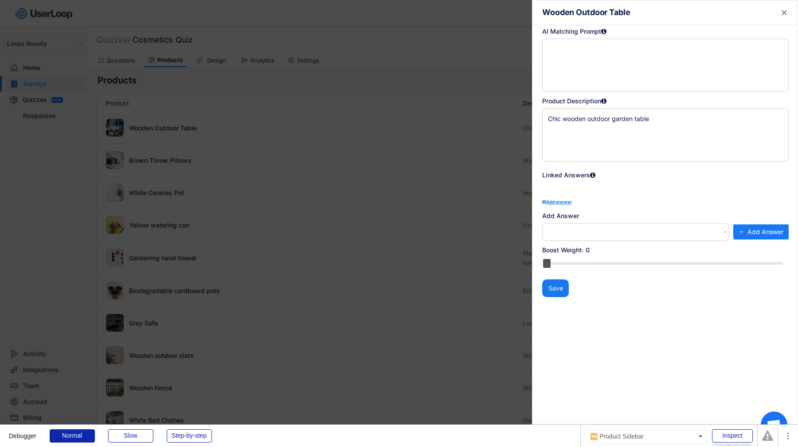
select select ""PLACEHOLDER_1427118222253""
click at [559, 200] on div "Add answer" at bounding box center [665, 201] width 246 height 4
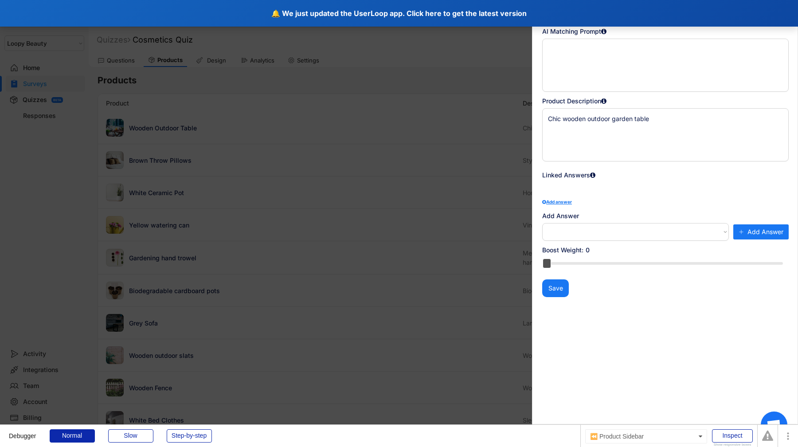
click at [168, 5] on div "🔔 We just updated the UserLoop app. Click here to get the latest version" at bounding box center [399, 13] width 798 height 27
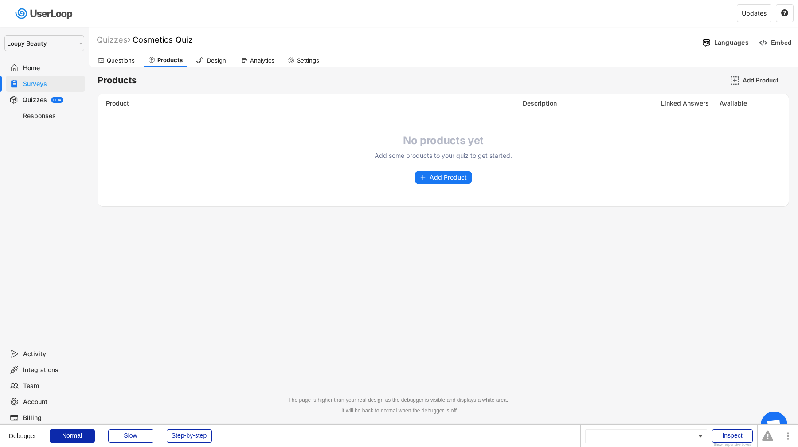
select select ""1348695171700984260__LOOKUP__1621425969652x687239840058835000""
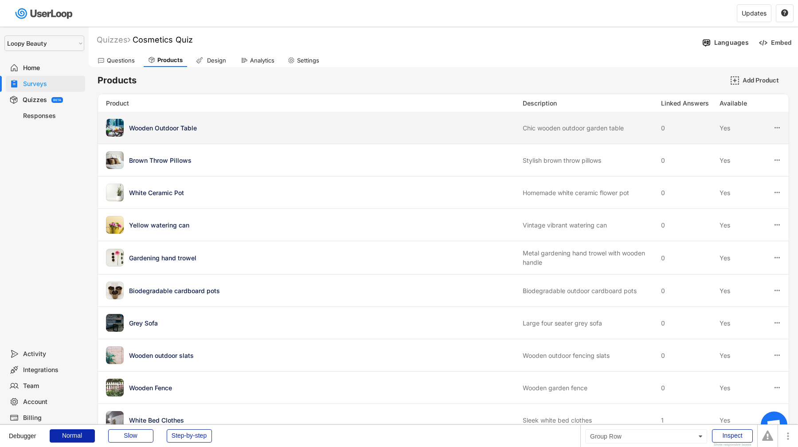
click at [270, 124] on div "Wooden Outdoor Table" at bounding box center [323, 127] width 388 height 9
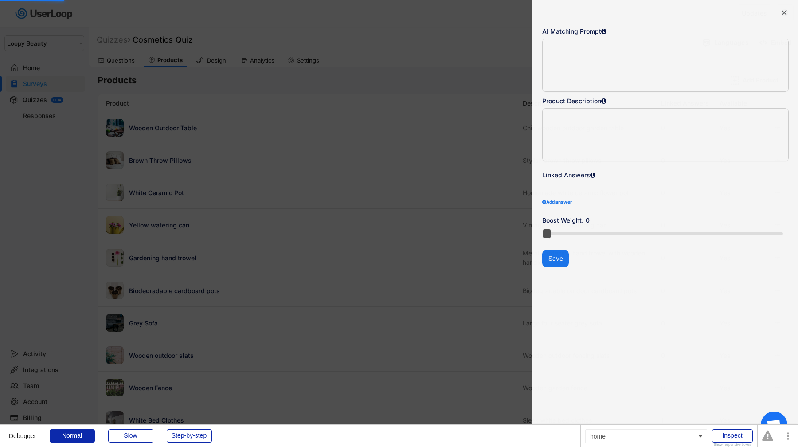
type textarea "Chic wooden outdoor garden table"
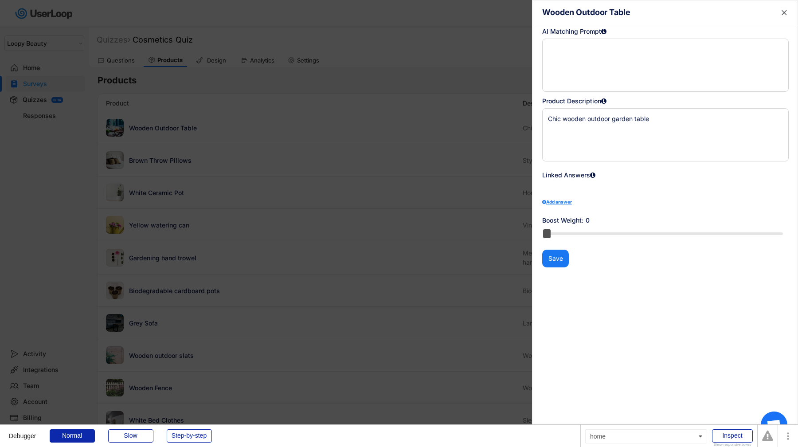
click at [276, 204] on div at bounding box center [399, 223] width 798 height 447
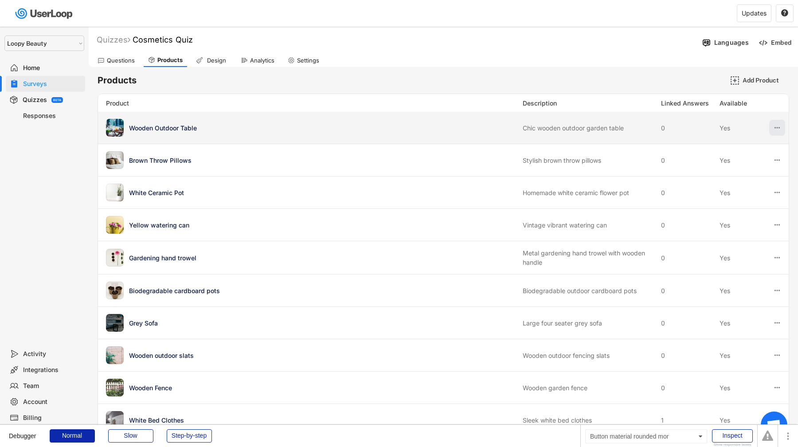
click at [779, 128] on use at bounding box center [776, 127] width 5 height 1
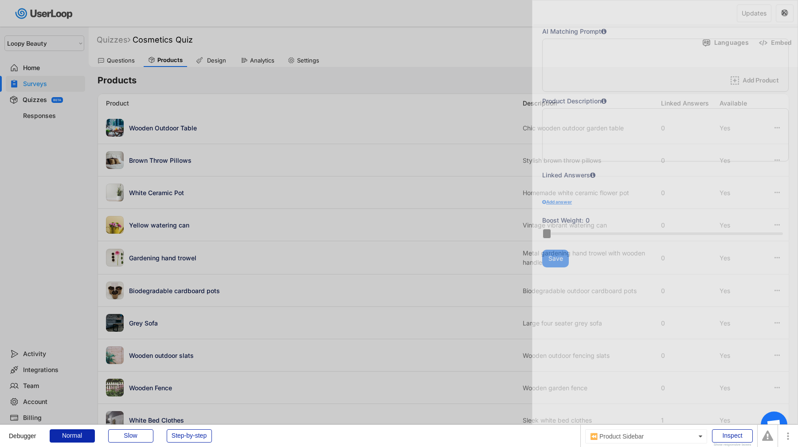
type textarea "Chic wooden outdoor garden table"
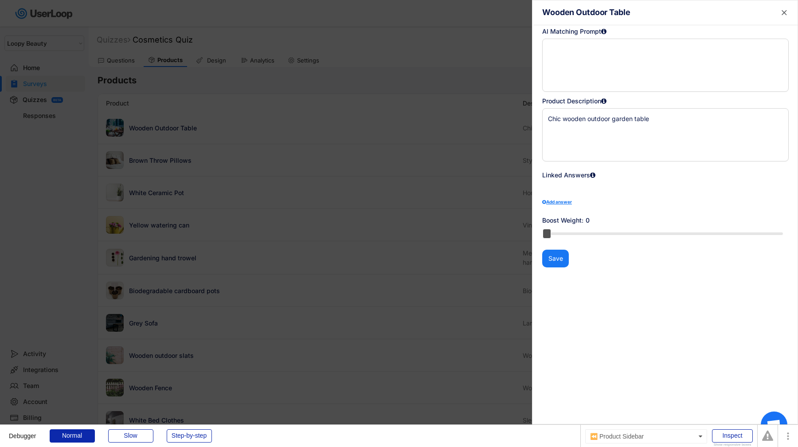
click at [494, 97] on div at bounding box center [399, 223] width 798 height 447
